Goal: Find specific page/section: Find specific page/section

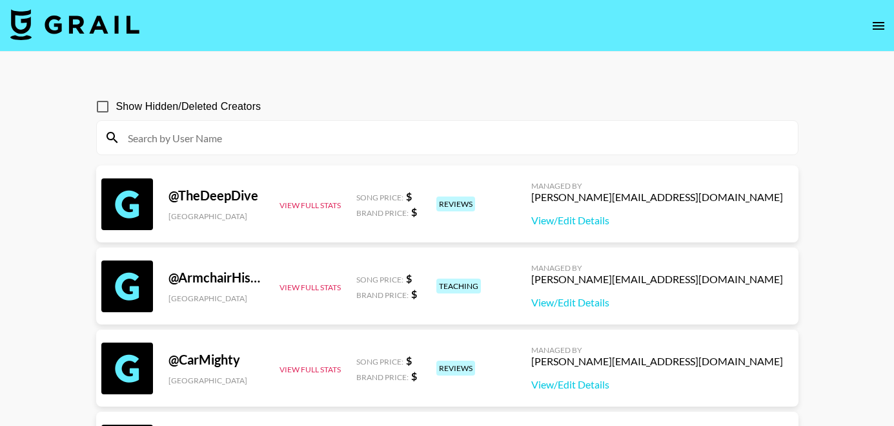
click at [340, 148] on div at bounding box center [447, 138] width 701 height 34
click at [341, 136] on input at bounding box center [455, 137] width 670 height 21
paste input "jadesiian"
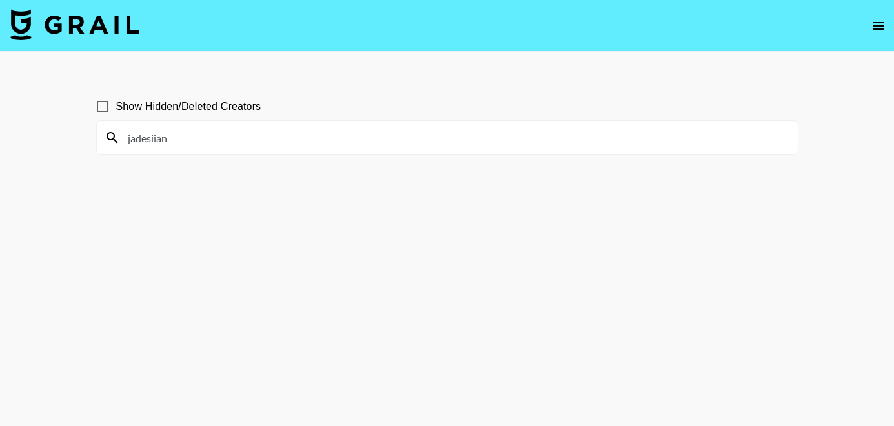
type input "jadesiian"
click at [116, 107] on span "Show Hidden/Deleted Creators" at bounding box center [188, 106] width 145 height 15
click at [116, 107] on input "Show Hidden/Deleted Creators" at bounding box center [102, 106] width 27 height 27
checkbox input "true"
click at [208, 138] on input "jadesiian" at bounding box center [455, 137] width 670 height 21
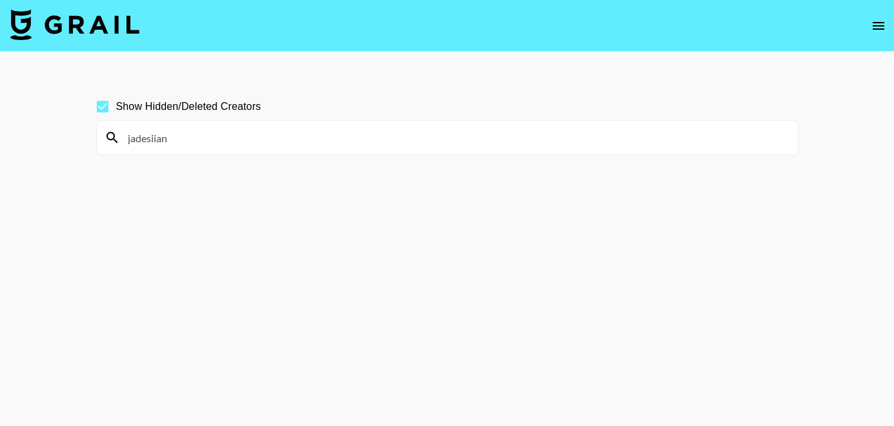
click at [208, 138] on input "jadesiian" at bounding box center [455, 137] width 670 height 21
